Goal: Find specific page/section: Find specific page/section

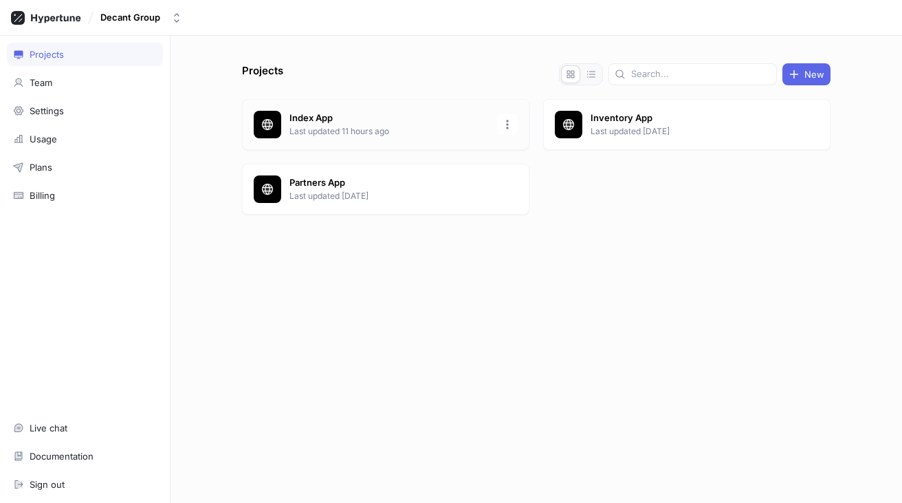
click at [365, 135] on p "Last updated 11 hours ago" at bounding box center [389, 131] width 199 height 12
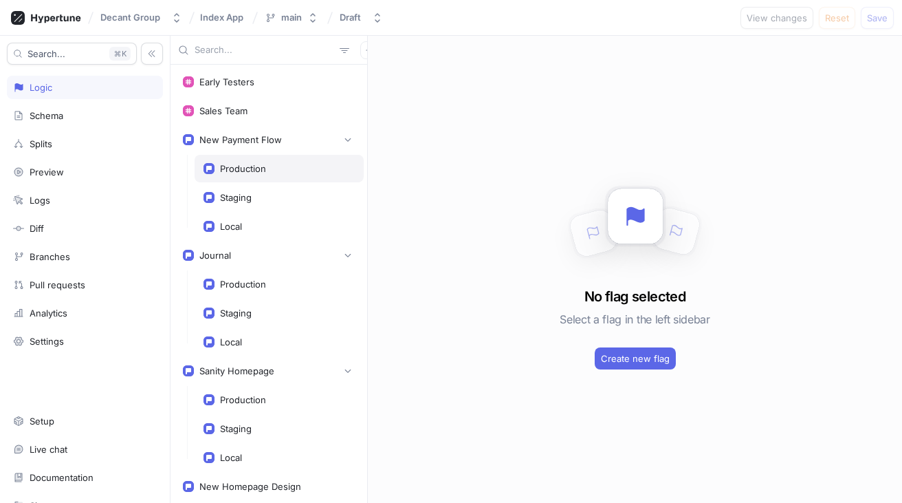
click at [262, 162] on div "Production" at bounding box center [279, 169] width 169 height 28
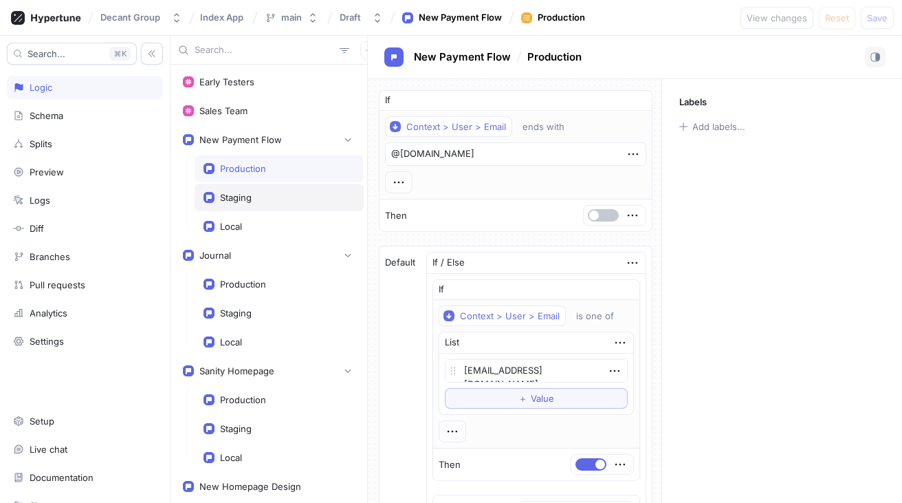
click at [283, 200] on div "Staging" at bounding box center [279, 197] width 151 height 11
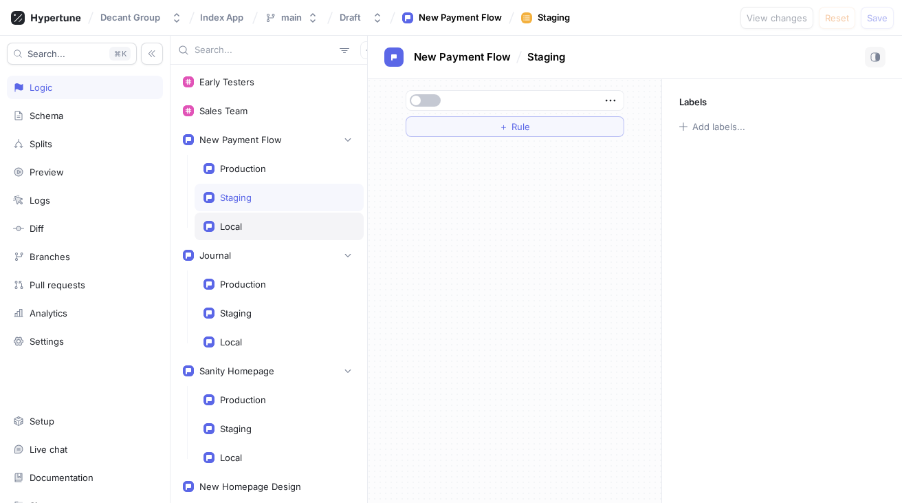
click at [279, 221] on div "Local" at bounding box center [279, 226] width 151 height 11
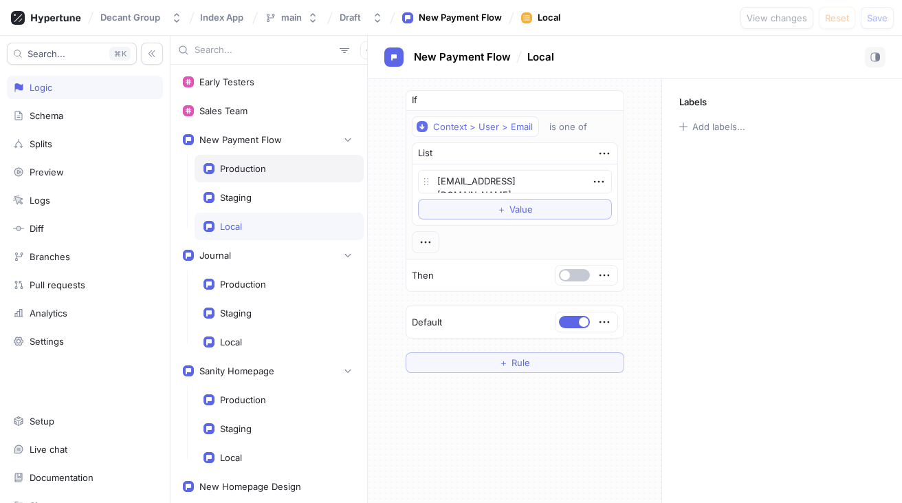
click at [277, 177] on div "Production" at bounding box center [279, 169] width 169 height 28
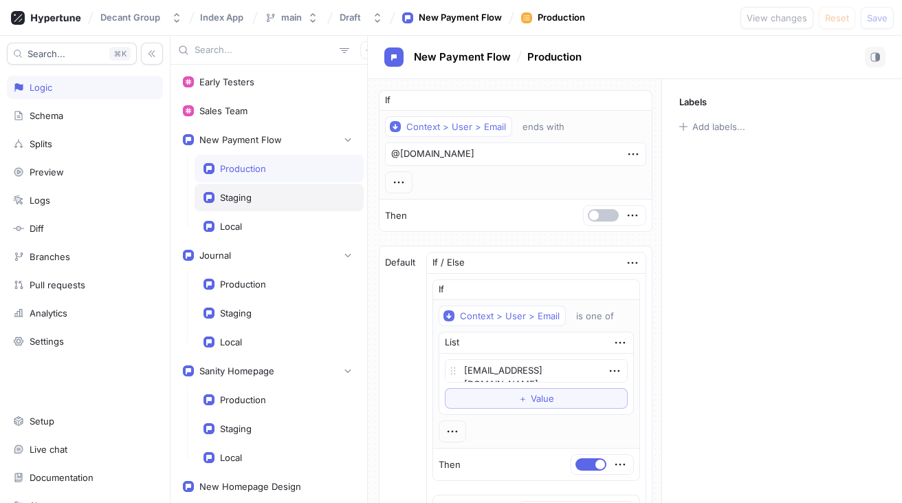
click at [237, 198] on div "Staging" at bounding box center [236, 197] width 32 height 11
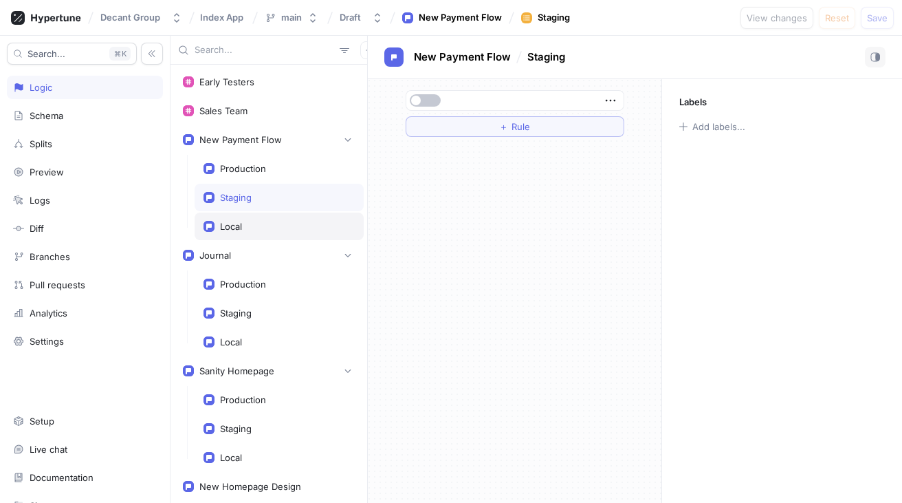
click at [238, 214] on div "Local" at bounding box center [279, 226] width 169 height 28
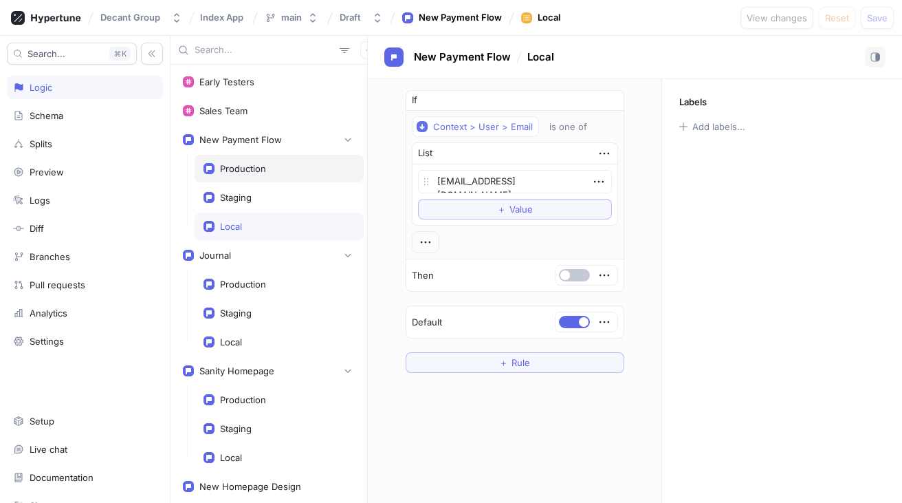
click at [265, 170] on div "Production" at bounding box center [243, 168] width 46 height 11
type textarea "x"
